Goal: Communication & Community: Answer question/provide support

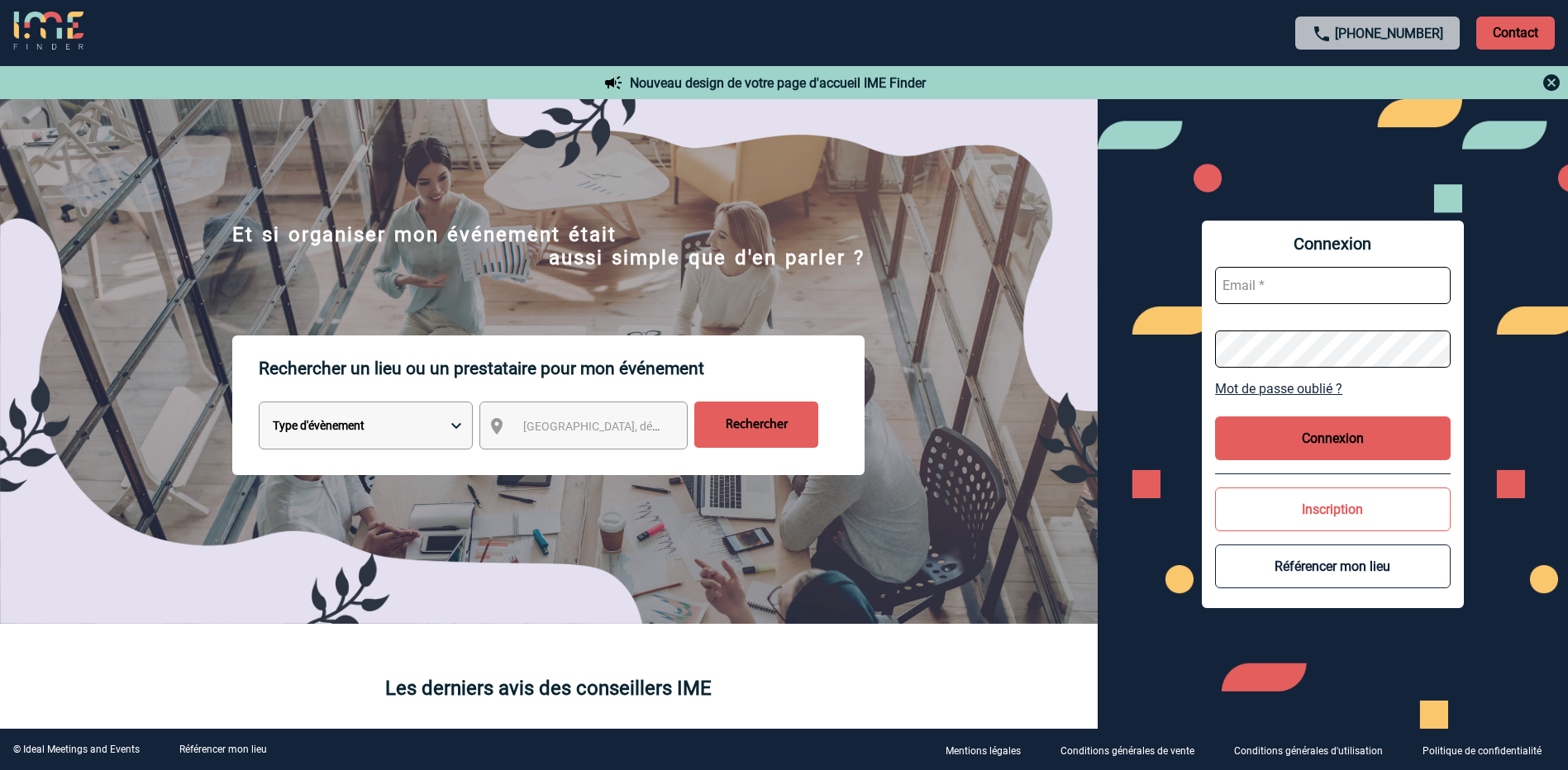
type input "morgane.doulle@rte-france.com"
click at [1335, 426] on button "Connexion" at bounding box center [1334, 438] width 236 height 44
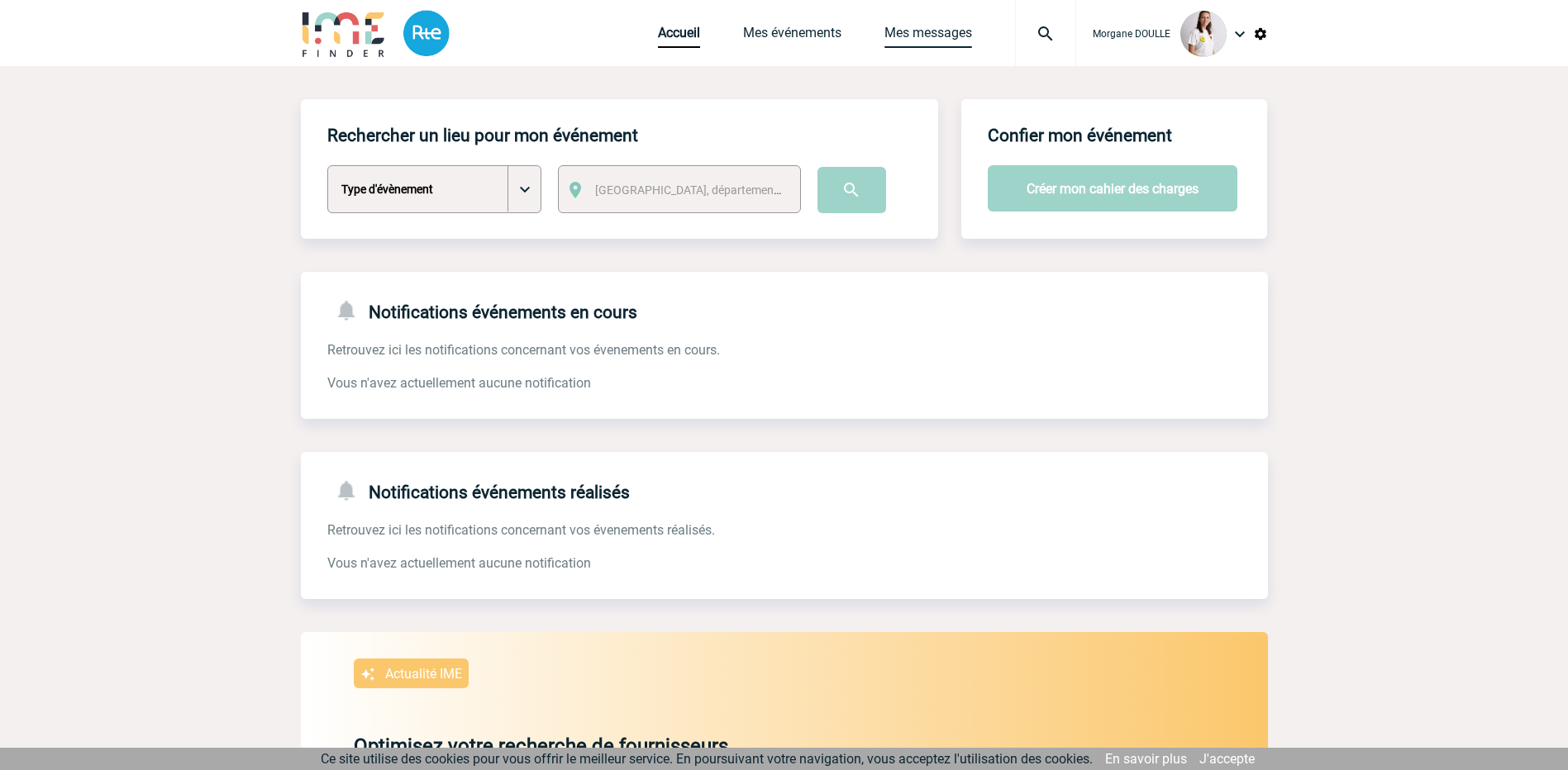
click at [904, 27] on link "Mes messages" at bounding box center [928, 37] width 87 height 23
